Goal: Information Seeking & Learning: Learn about a topic

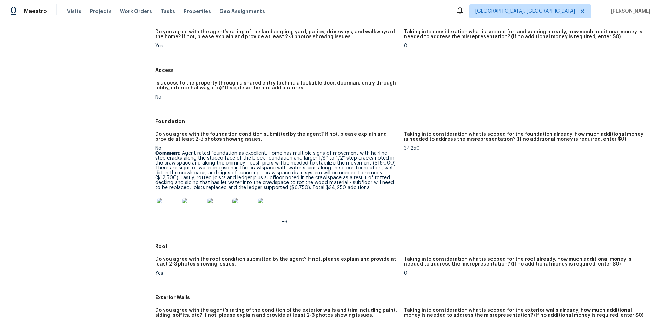
scroll to position [115, 0]
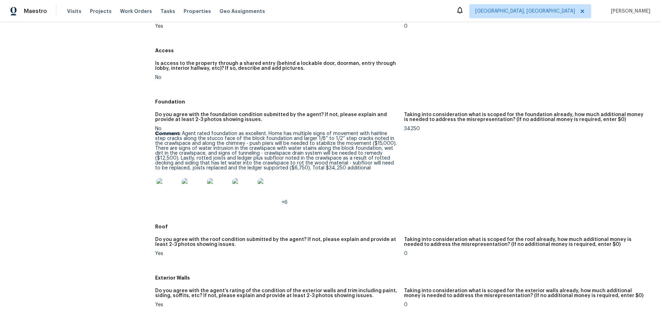
click at [173, 190] on img at bounding box center [168, 189] width 22 height 22
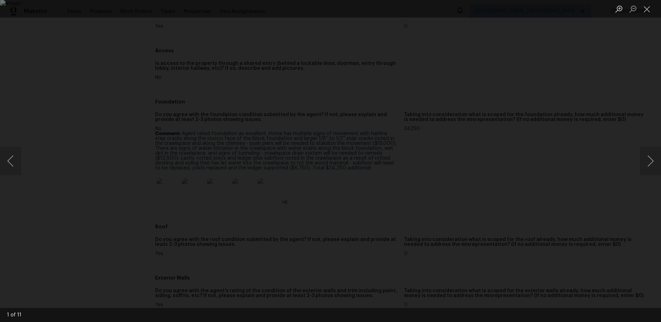
click at [84, 174] on div "Lightbox" at bounding box center [330, 161] width 661 height 322
click at [651, 155] on button "Next image" at bounding box center [650, 161] width 21 height 28
click at [652, 165] on button "Next image" at bounding box center [650, 161] width 21 height 28
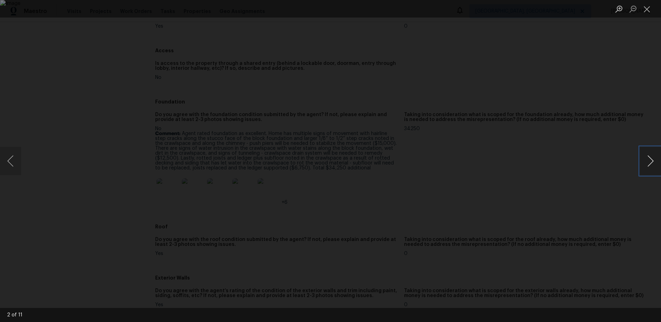
click at [652, 165] on button "Next image" at bounding box center [650, 161] width 21 height 28
click at [653, 164] on button "Next image" at bounding box center [650, 161] width 21 height 28
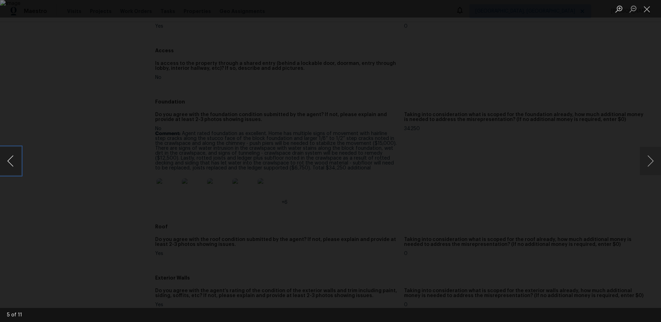
click at [17, 158] on button "Previous image" at bounding box center [10, 161] width 21 height 28
click at [642, 166] on button "Next image" at bounding box center [650, 161] width 21 height 28
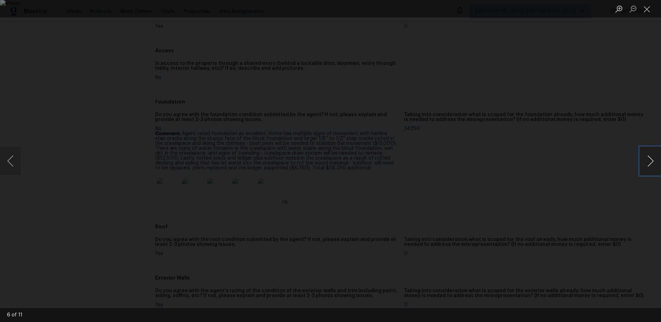
click at [648, 162] on button "Next image" at bounding box center [650, 161] width 21 height 28
click at [646, 161] on button "Next image" at bounding box center [650, 161] width 21 height 28
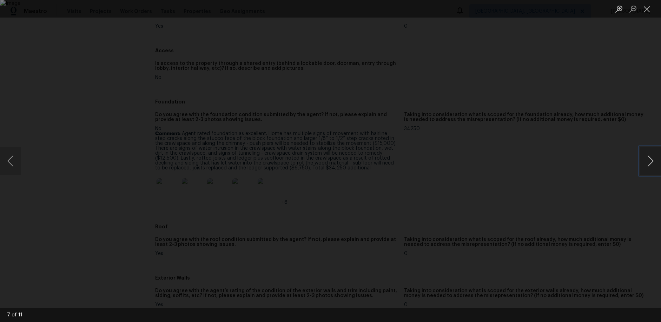
click at [646, 161] on button "Next image" at bounding box center [650, 161] width 21 height 28
click at [651, 167] on button "Next image" at bounding box center [650, 161] width 21 height 28
click at [652, 163] on button "Next image" at bounding box center [650, 161] width 21 height 28
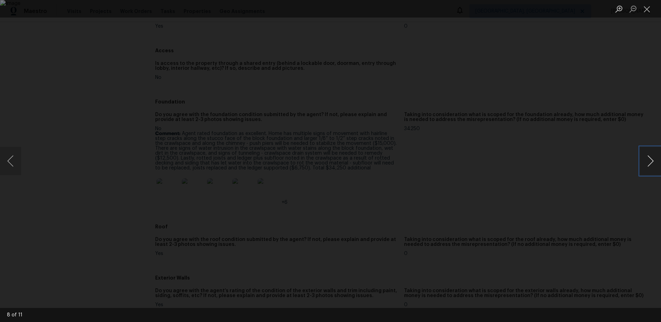
click at [652, 163] on button "Next image" at bounding box center [650, 161] width 21 height 28
click at [650, 163] on button "Next image" at bounding box center [650, 161] width 21 height 28
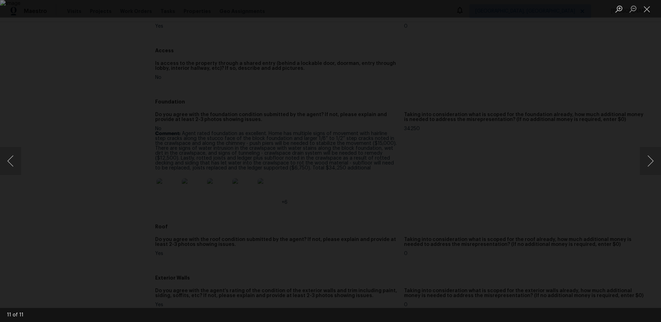
click at [596, 186] on div "Lightbox" at bounding box center [330, 161] width 661 height 322
click at [33, 209] on div "Lightbox" at bounding box center [330, 161] width 661 height 322
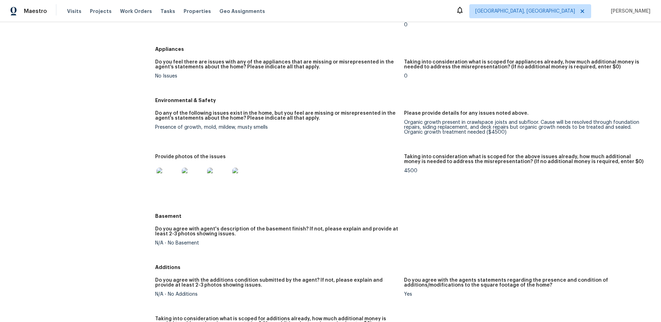
scroll to position [661, 0]
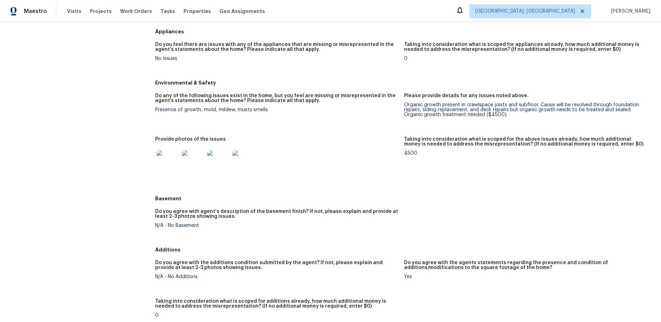
click at [171, 157] on img at bounding box center [168, 161] width 22 height 22
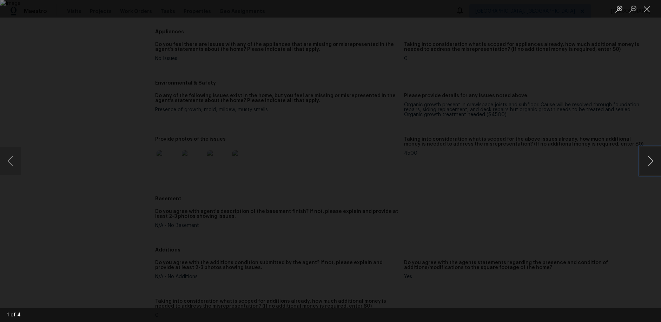
click at [647, 165] on button "Next image" at bounding box center [650, 161] width 21 height 28
click at [643, 165] on button "Next image" at bounding box center [650, 161] width 21 height 28
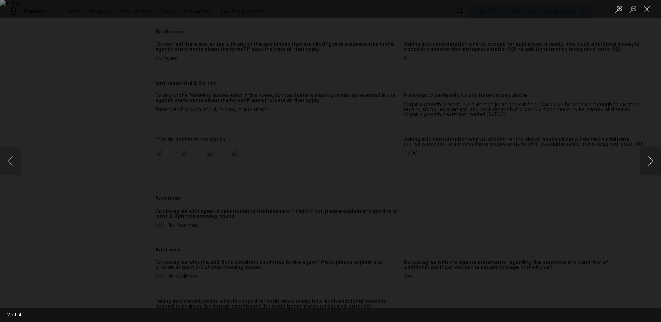
click at [643, 165] on button "Next image" at bounding box center [650, 161] width 21 height 28
click at [647, 164] on button "Next image" at bounding box center [650, 161] width 21 height 28
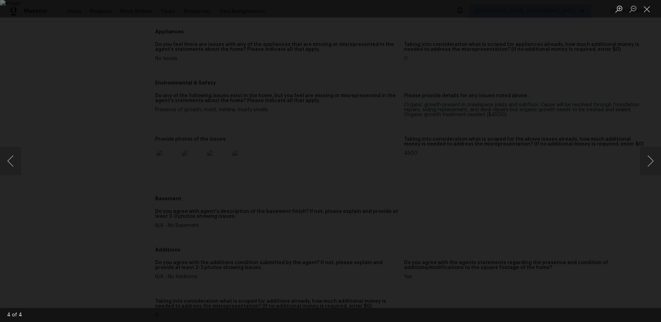
click at [558, 185] on div "Lightbox" at bounding box center [330, 161] width 661 height 322
click at [533, 98] on div "Lightbox" at bounding box center [330, 161] width 661 height 322
